Goal: Check status: Check status

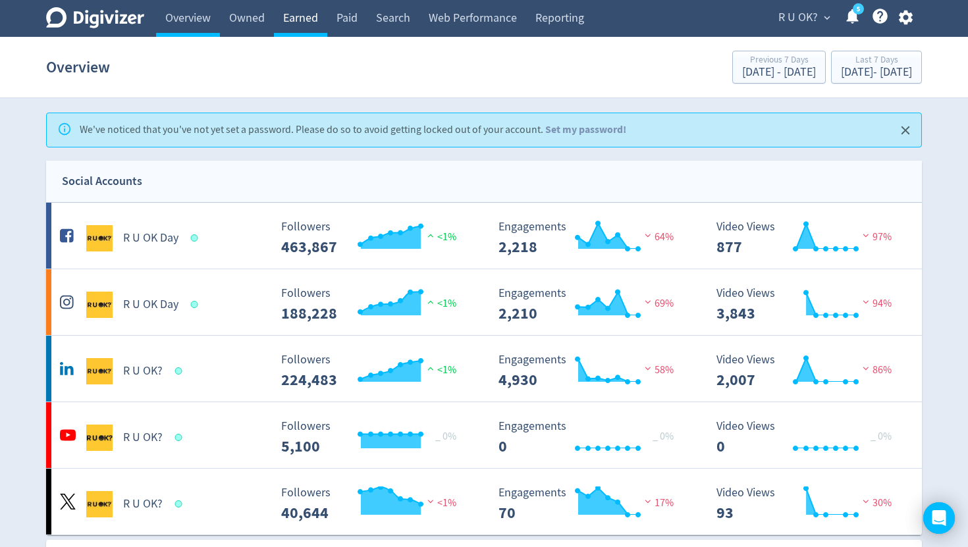
click at [312, 22] on link "Earned" at bounding box center [300, 18] width 53 height 37
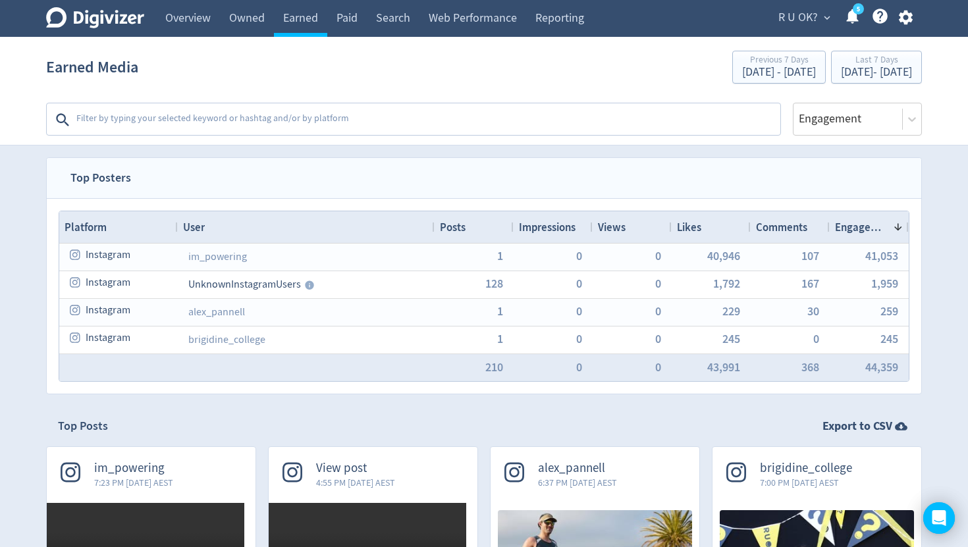
click at [175, 115] on textarea at bounding box center [427, 120] width 704 height 26
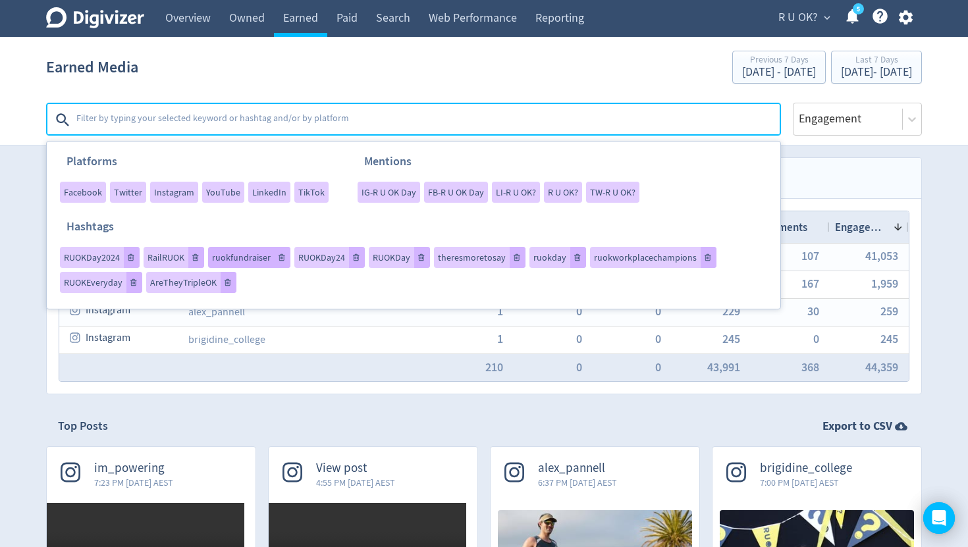
click at [249, 247] on div "ruokfundraiser" at bounding box center [249, 257] width 82 height 21
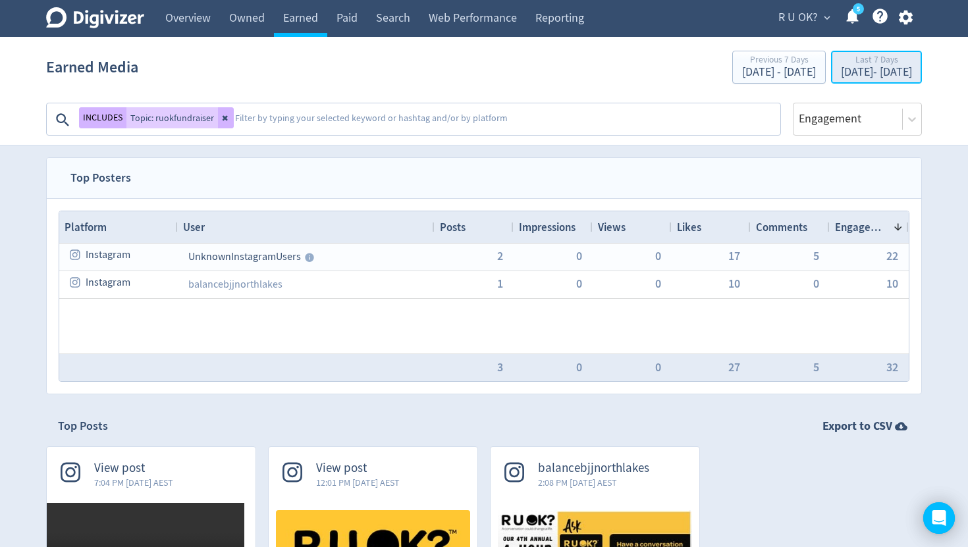
click at [844, 71] on div "[DATE] - [DATE]" at bounding box center [876, 72] width 71 height 12
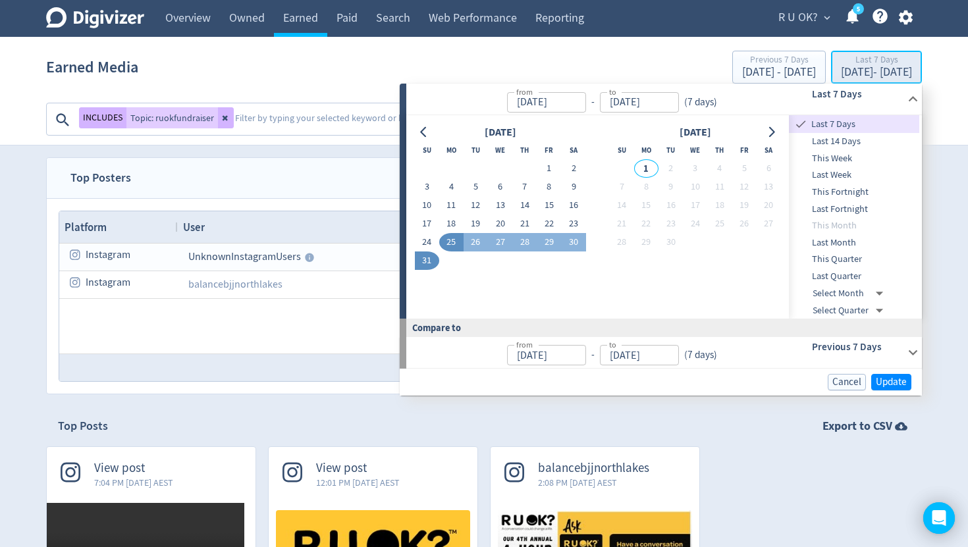
type input "[DATE]"
click at [548, 167] on button "1" at bounding box center [548, 168] width 24 height 18
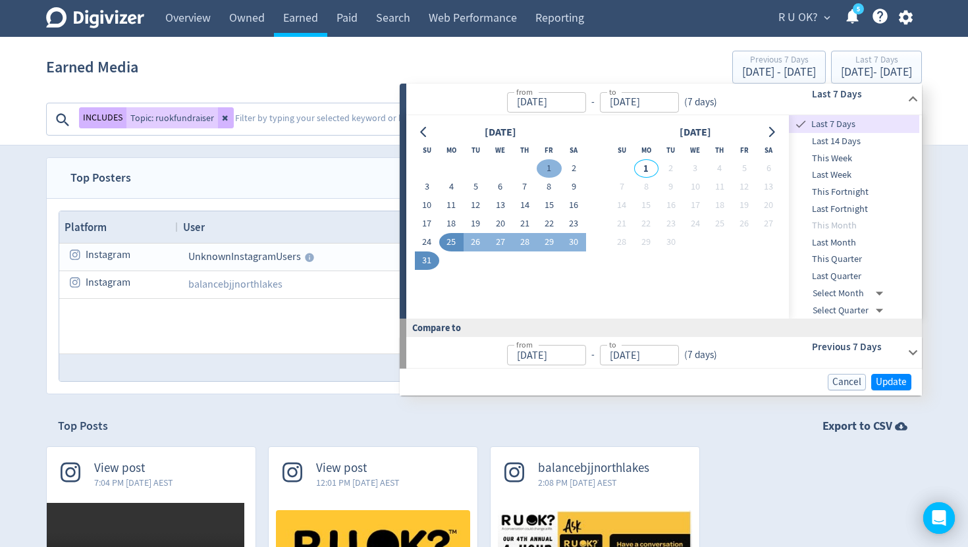
type input "[DATE]"
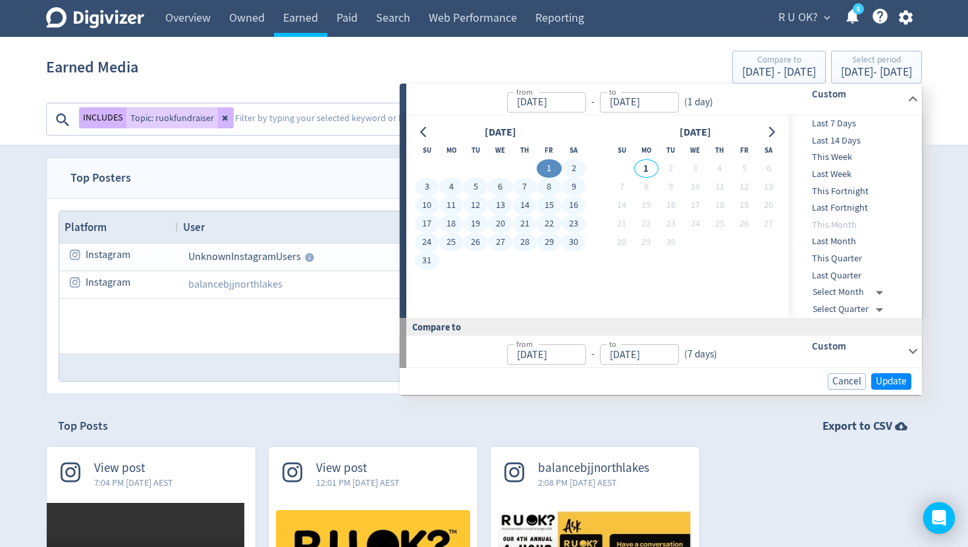
click at [426, 259] on button "31" at bounding box center [427, 260] width 24 height 18
type input "[DATE]"
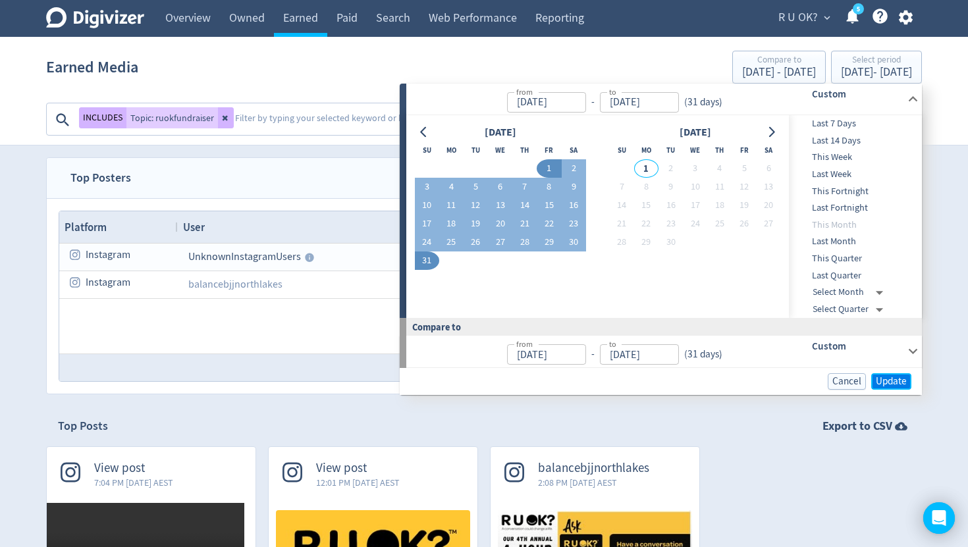
click at [895, 381] on span "Update" at bounding box center [890, 382] width 31 height 10
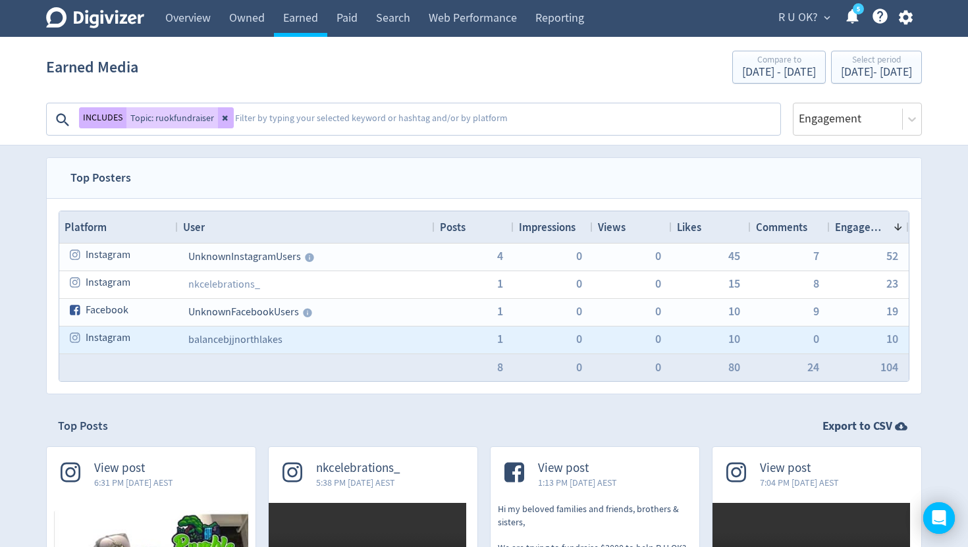
click at [232, 337] on link "balancebjjnorthlakes" at bounding box center [235, 339] width 94 height 13
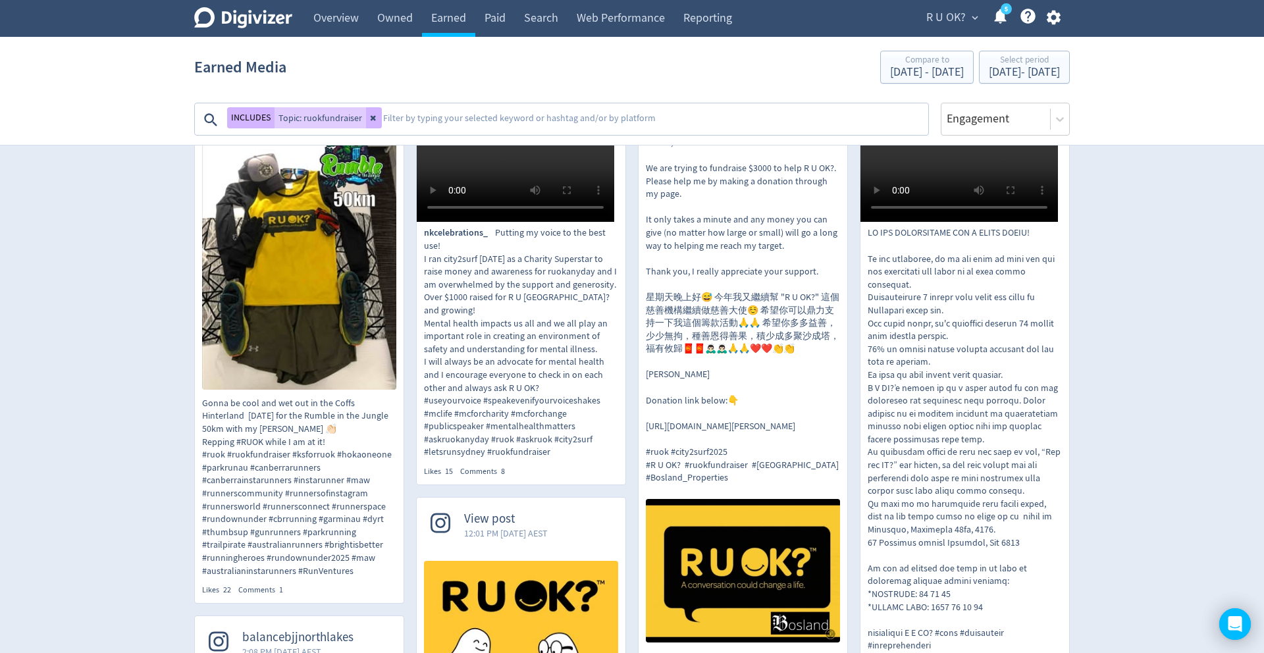
scroll to position [28, 0]
